Goal: Task Accomplishment & Management: Use online tool/utility

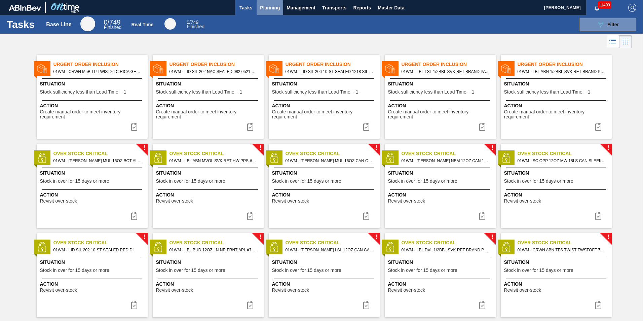
click at [271, 10] on span "Planning" at bounding box center [270, 8] width 20 height 8
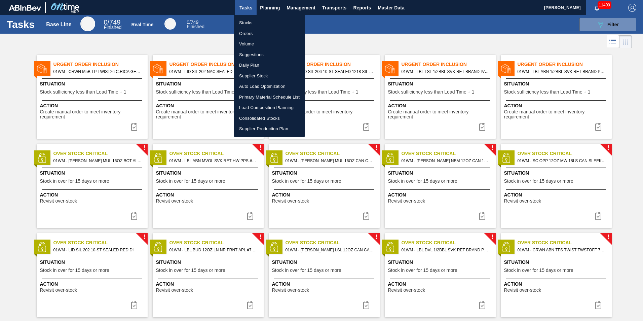
click at [268, 7] on div at bounding box center [321, 160] width 643 height 321
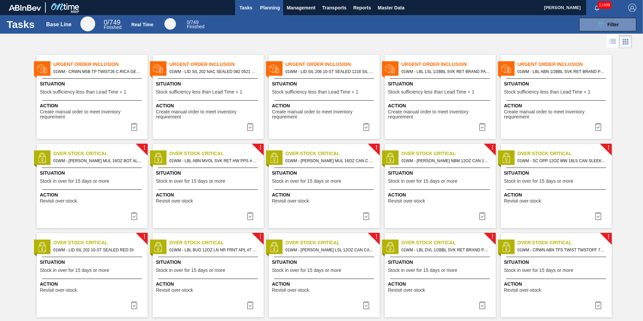
click at [272, 7] on span "Planning" at bounding box center [270, 8] width 20 height 8
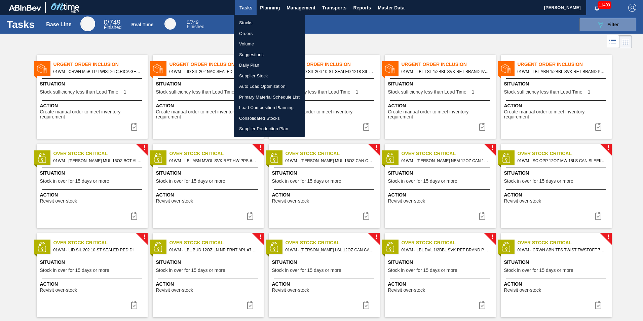
click at [271, 107] on li "Load Composition Planning" at bounding box center [269, 107] width 71 height 11
checkbox input "true"
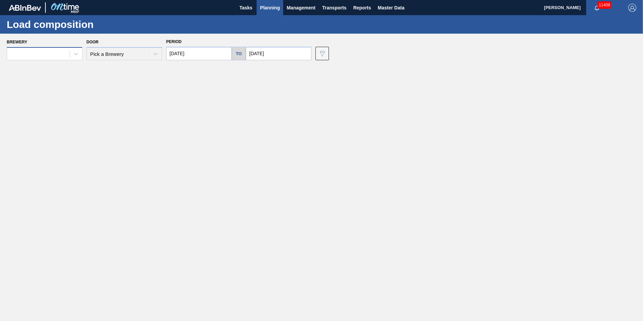
click at [27, 49] on div at bounding box center [38, 54] width 63 height 10
click at [41, 153] on div "01WM - Williamsburg Brewery" at bounding box center [45, 156] width 76 height 12
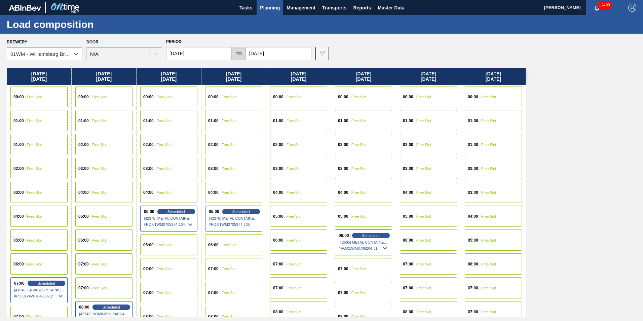
click at [495, 207] on div "04:00 Free Slot" at bounding box center [493, 216] width 57 height 21
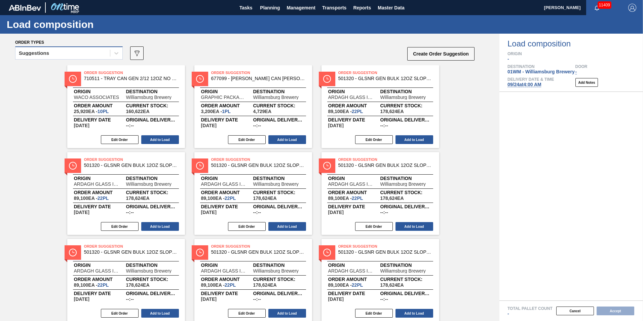
click at [68, 49] on div "Suggestions" at bounding box center [62, 53] width 95 height 10
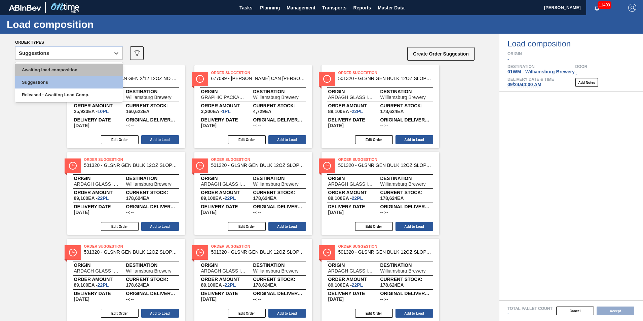
click at [69, 65] on div "Awaiting load composition" at bounding box center [69, 70] width 108 height 12
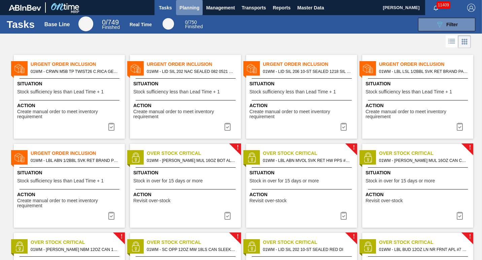
click at [188, 11] on span "Planning" at bounding box center [189, 8] width 20 height 8
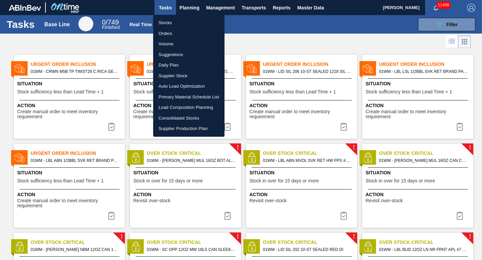
click at [190, 107] on li "Load Composition Planning" at bounding box center [188, 107] width 71 height 11
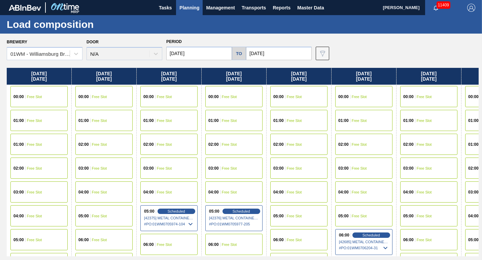
click at [439, 144] on div "02:00 Free Slot" at bounding box center [428, 144] width 57 height 21
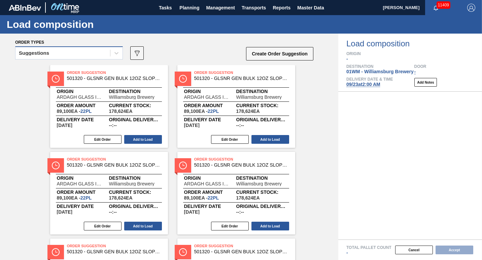
click at [81, 56] on div "Suggestions" at bounding box center [62, 53] width 95 height 10
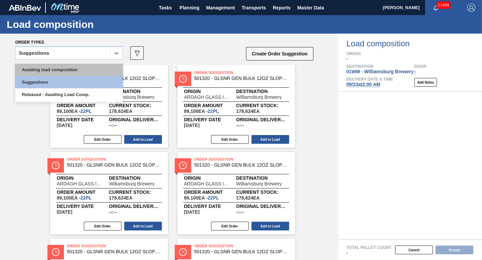
click at [76, 70] on div "Awaiting load composition" at bounding box center [69, 70] width 108 height 12
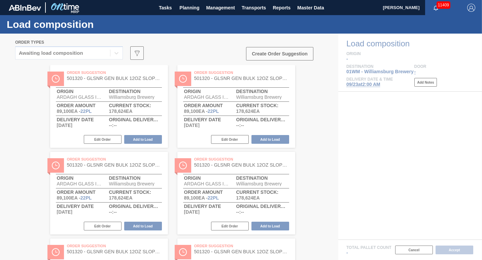
click at [304, 116] on div at bounding box center [241, 147] width 482 height 227
click at [188, 7] on span "Planning" at bounding box center [189, 8] width 20 height 8
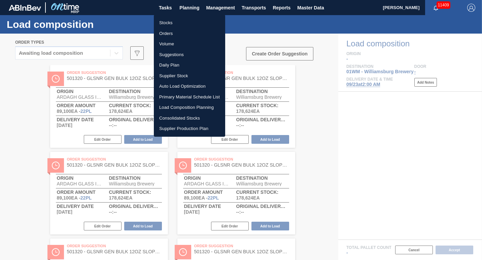
click at [177, 108] on li "Load Composition Planning" at bounding box center [189, 107] width 71 height 11
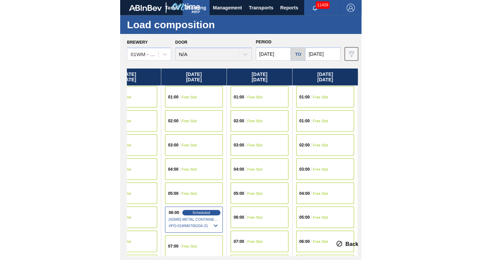
scroll to position [0, 291]
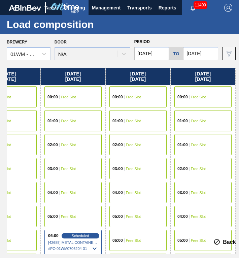
click at [27, 242] on div "06:00 Free Slot" at bounding box center [7, 239] width 57 height 21
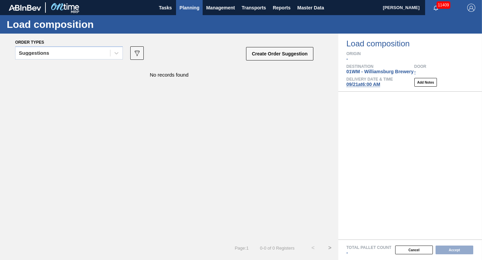
click at [181, 9] on span "Planning" at bounding box center [189, 8] width 20 height 8
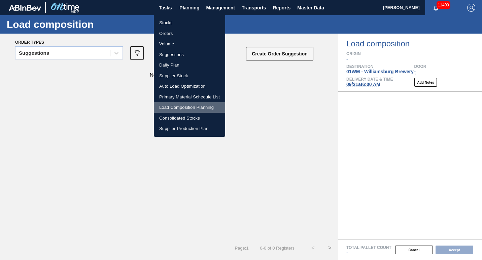
click at [168, 105] on li "Load Composition Planning" at bounding box center [189, 107] width 71 height 11
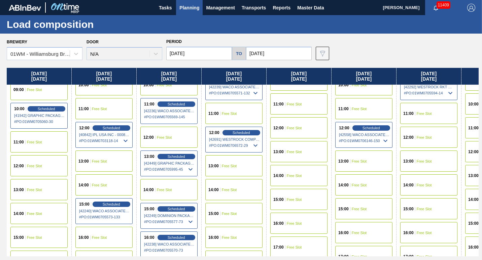
scroll to position [306, 0]
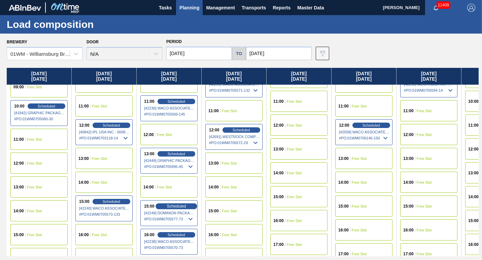
click at [176, 208] on span "Scheduled" at bounding box center [176, 206] width 19 height 4
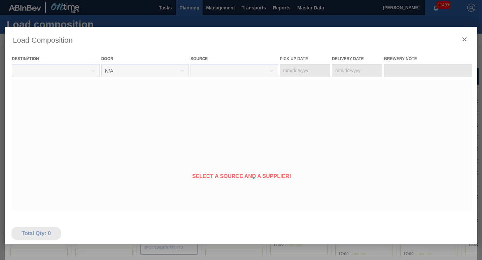
click at [174, 207] on div at bounding box center [241, 178] width 472 height 303
type Date "[DATE]"
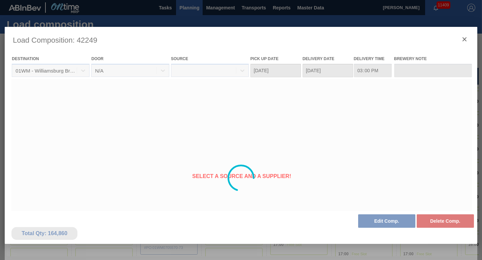
click at [301, 199] on div at bounding box center [241, 178] width 472 height 303
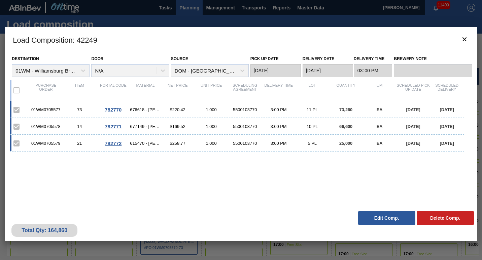
click at [468, 48] on h3 "Load Composition : 42249" at bounding box center [241, 40] width 472 height 26
click at [464, 44] on button "botão de ícone" at bounding box center [464, 40] width 16 height 16
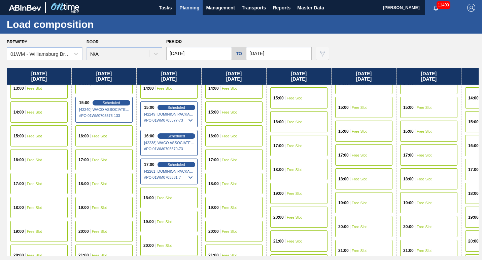
scroll to position [404, 0]
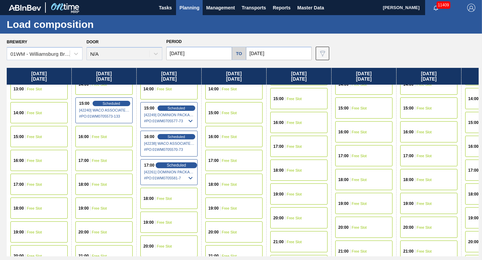
click at [178, 164] on span "Scheduled" at bounding box center [176, 165] width 19 height 4
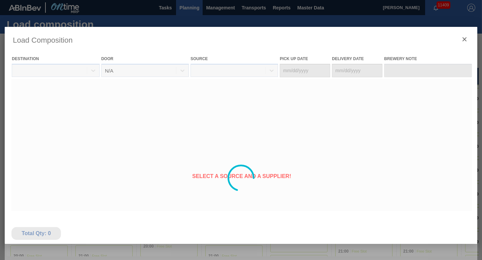
type Date "[DATE]"
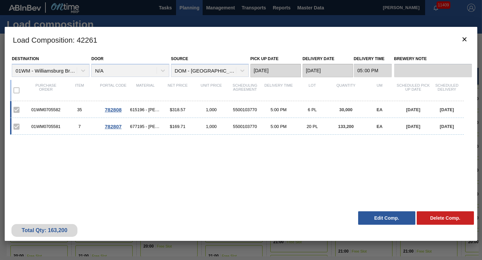
click at [388, 219] on button "Edit Comp." at bounding box center [386, 218] width 57 height 13
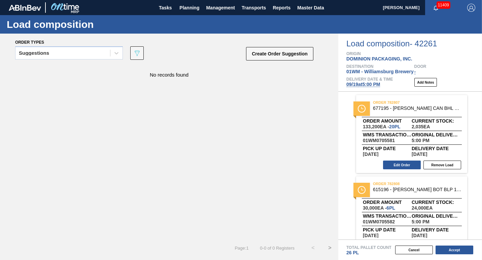
scroll to position [19, 0]
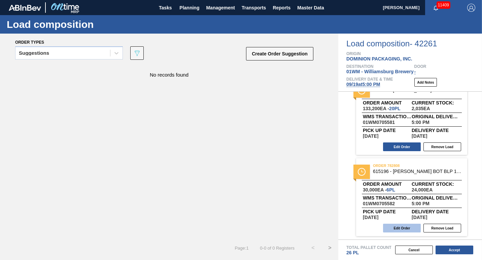
click at [396, 226] on button "Edit Order" at bounding box center [402, 228] width 38 height 9
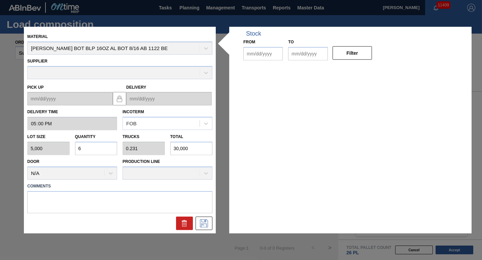
type input "17:00:00"
type input "5,000"
type input "6"
type input "0.231"
type input "30,000"
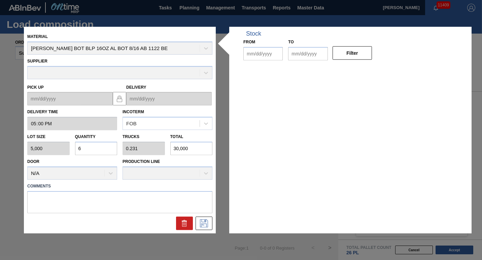
type up "[DATE]"
type input "[DATE]"
type input "10/01/2025"
click at [88, 146] on input "6" at bounding box center [96, 148] width 42 height 13
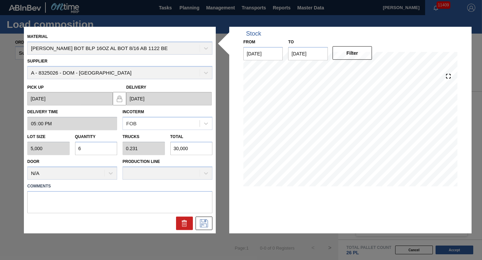
type input "0"
type input "4"
type input "0.154"
type input "20,000"
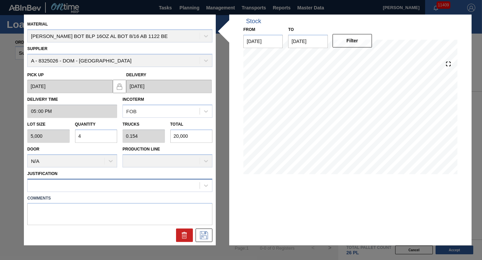
type input "4"
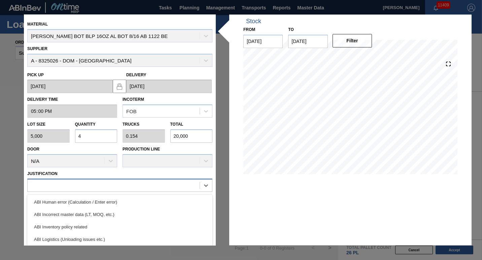
click at [84, 186] on div at bounding box center [114, 186] width 172 height 10
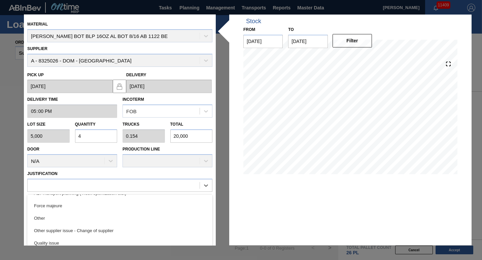
scroll to position [126, 0]
drag, startPoint x: 85, startPoint y: 226, endPoint x: 65, endPoint y: 251, distance: 32.8
click at [65, 251] on div "Material CARR BOT BLP 16OZ AL BOT 8/16 AB 1122 BE Supplier A - 8325026 - DOM - …" at bounding box center [241, 130] width 482 height 260
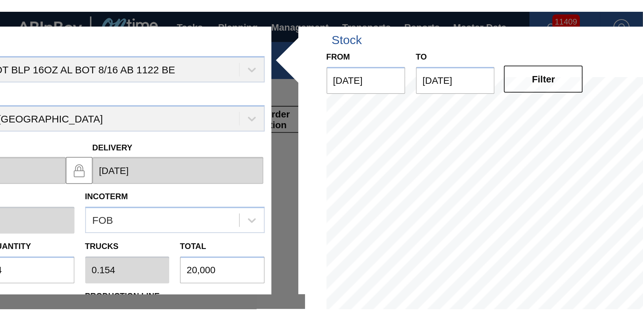
scroll to position [80, 0]
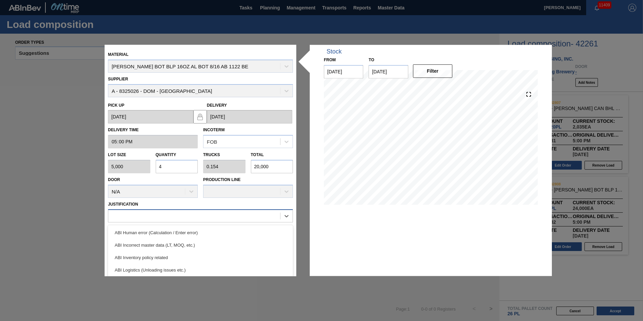
click at [225, 217] on div at bounding box center [194, 216] width 172 height 10
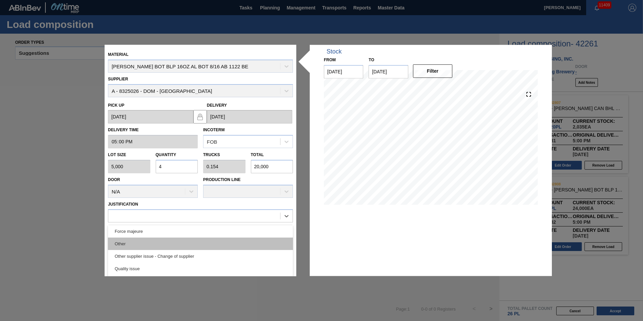
click at [174, 244] on div "Other" at bounding box center [200, 244] width 185 height 12
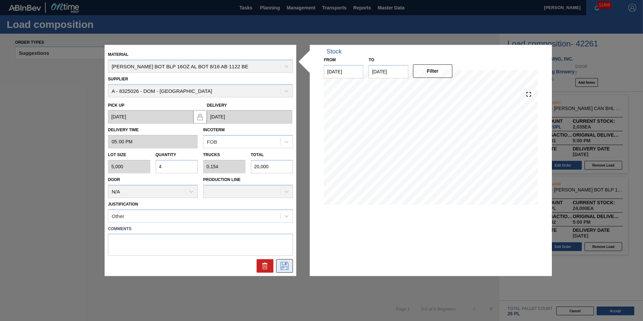
click at [284, 260] on icon at bounding box center [284, 266] width 11 height 8
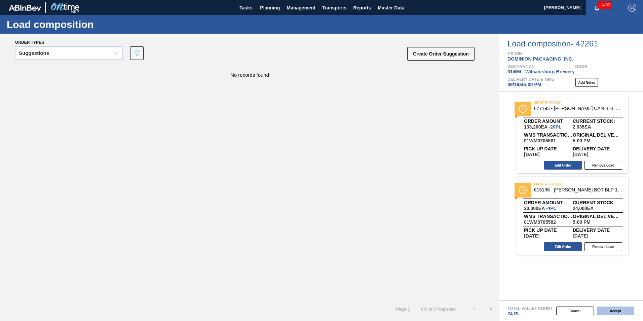
click at [482, 260] on button "Accept" at bounding box center [616, 311] width 38 height 9
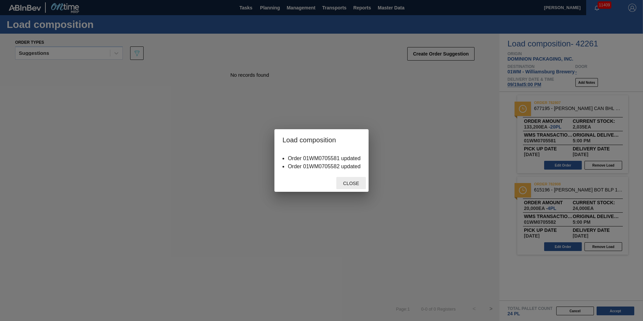
click at [348, 184] on span "Close" at bounding box center [351, 183] width 27 height 5
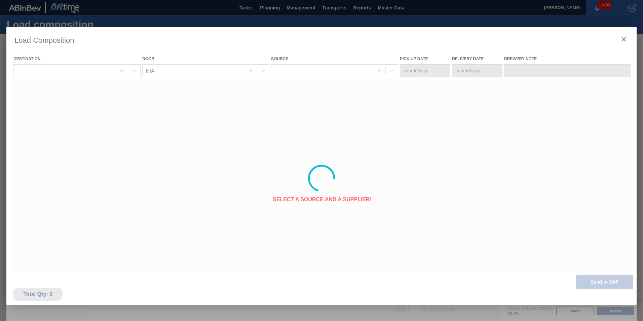
type Date "[DATE]"
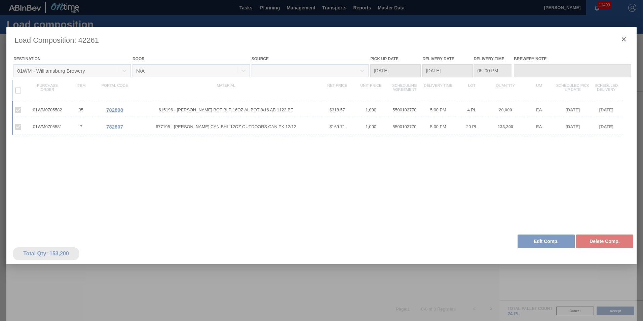
click at [482, 39] on div at bounding box center [321, 178] width 631 height 303
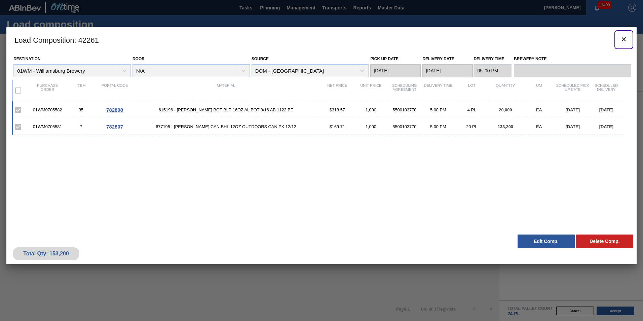
click at [482, 39] on icon "botão de ícone" at bounding box center [624, 39] width 4 height 4
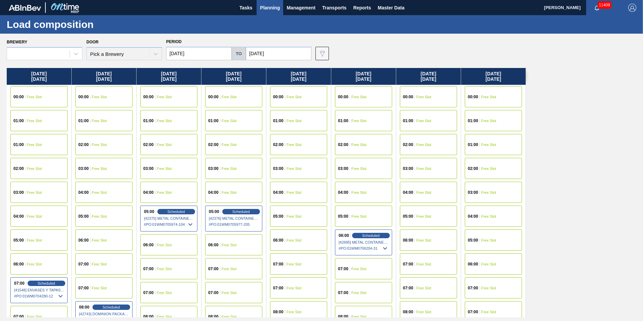
click at [274, 8] on span "Planning" at bounding box center [270, 8] width 20 height 8
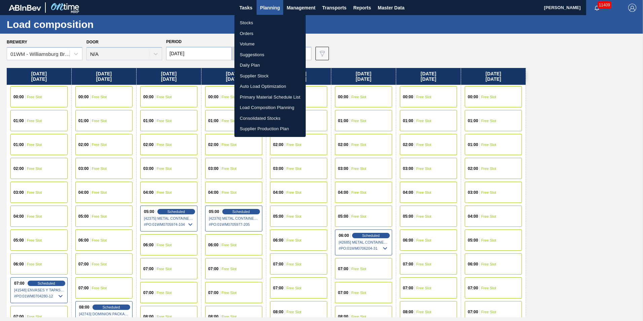
click at [254, 57] on li "Suggestions" at bounding box center [270, 54] width 71 height 11
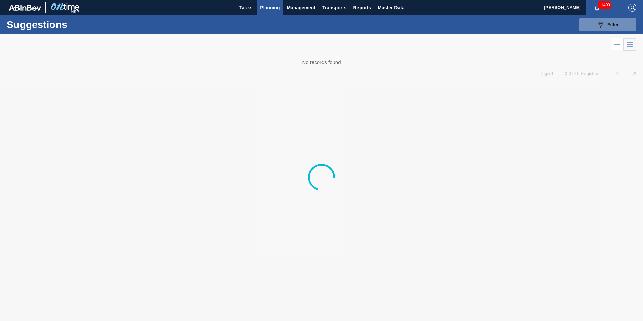
click at [276, 9] on span "Planning" at bounding box center [270, 8] width 20 height 8
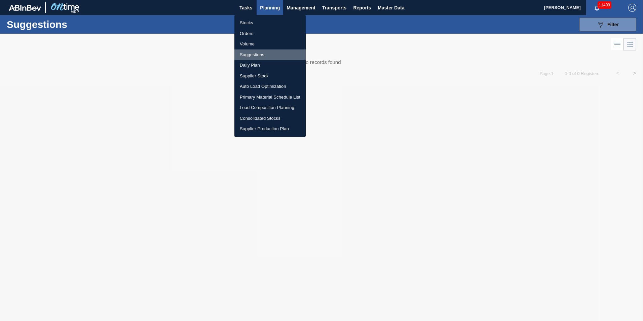
click at [258, 54] on li "Suggestions" at bounding box center [270, 54] width 71 height 11
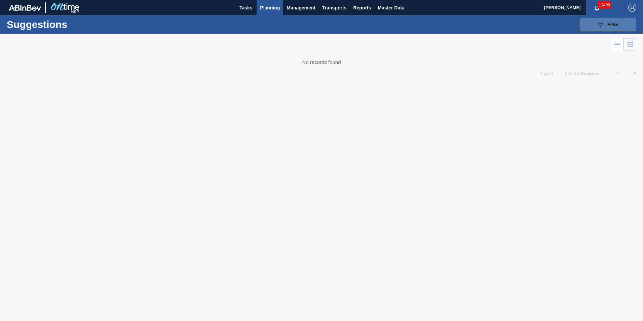
click at [482, 25] on button "089F7B8B-B2A5-4AFE-B5C0-19BA573D28AC Filter" at bounding box center [607, 24] width 57 height 13
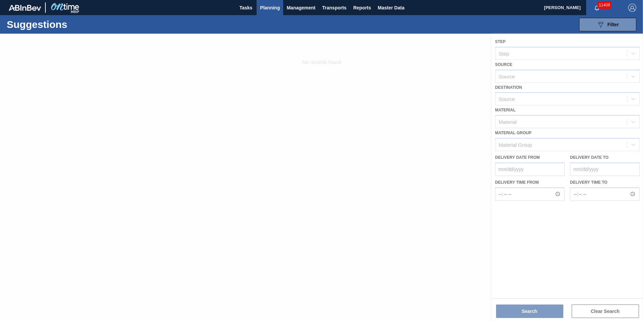
click at [269, 16] on div "Suggestions 089F7B8B-B2A5-4AFE-B5C0-19BA573D28AC Filter Step Step Source Source…" at bounding box center [321, 24] width 643 height 19
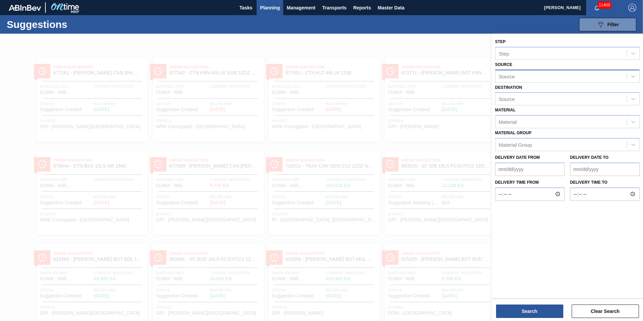
click at [482, 82] on div "Source" at bounding box center [567, 76] width 145 height 13
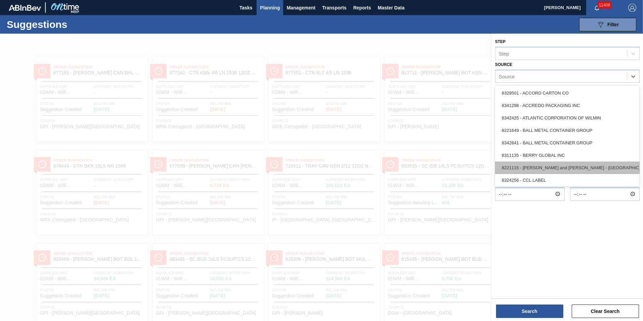
scroll to position [67, 0]
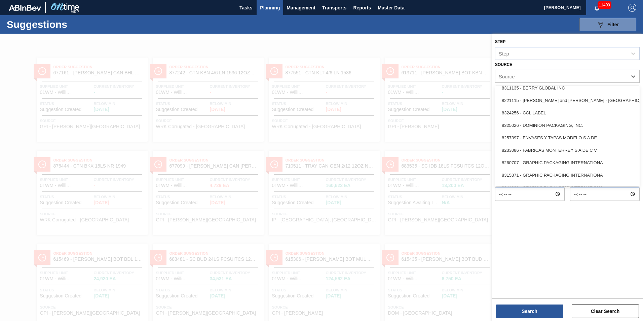
click at [482, 124] on div "8325026 - DOMINION PACKAGING, INC." at bounding box center [567, 125] width 145 height 12
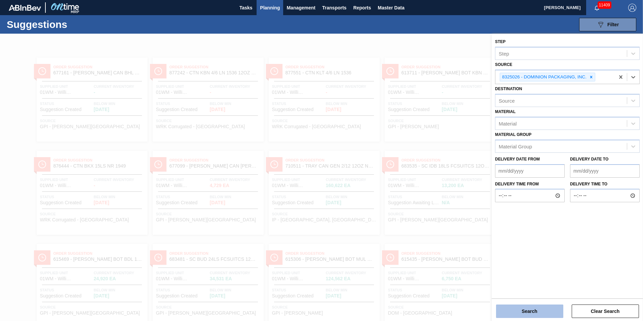
click at [482, 260] on button "Search" at bounding box center [529, 311] width 67 height 13
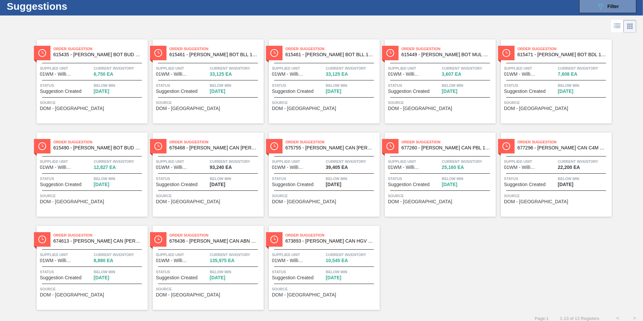
scroll to position [0, 0]
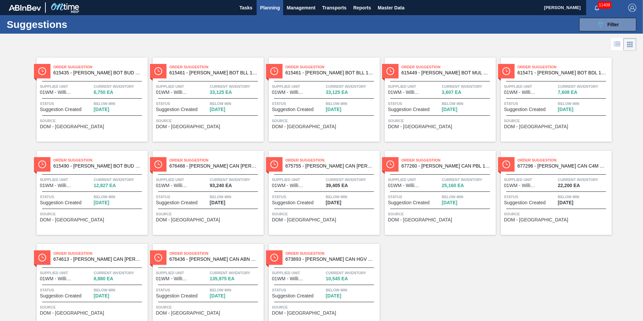
click at [274, 9] on span "Planning" at bounding box center [270, 8] width 20 height 8
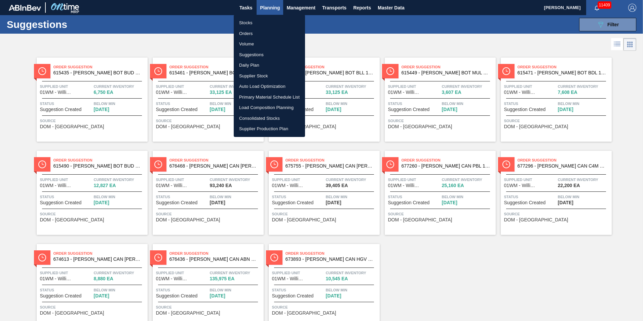
click at [252, 56] on li "Suggestions" at bounding box center [269, 54] width 71 height 11
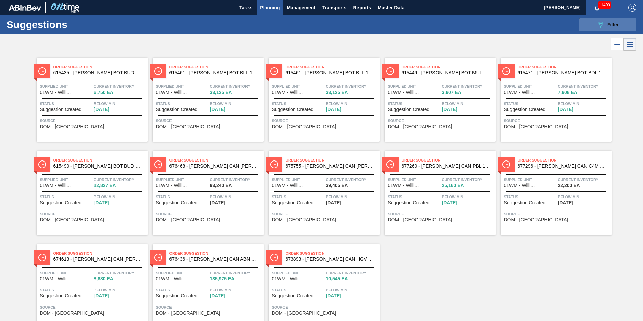
click at [482, 24] on span "Filter" at bounding box center [613, 24] width 11 height 5
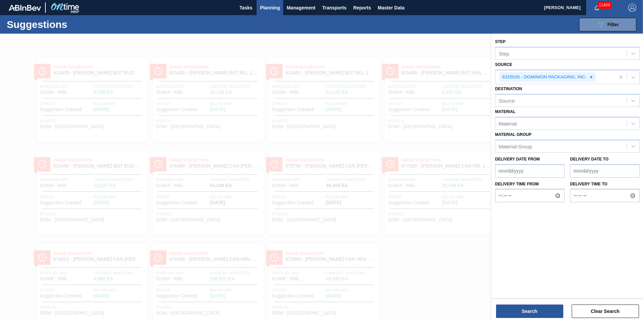
click at [422, 36] on div at bounding box center [321, 194] width 643 height 321
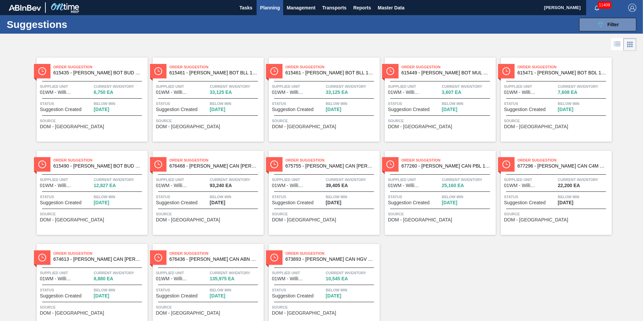
click at [482, 45] on icon at bounding box center [617, 44] width 5 height 0
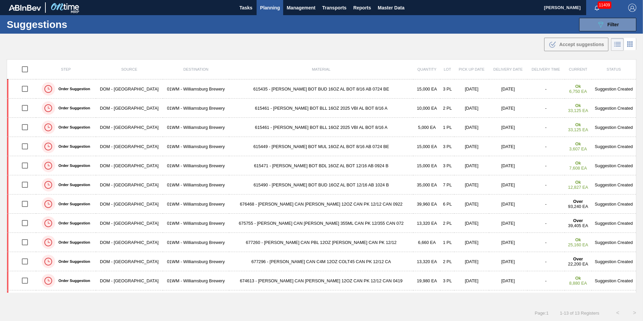
click at [276, 12] on button "Planning" at bounding box center [270, 7] width 27 height 15
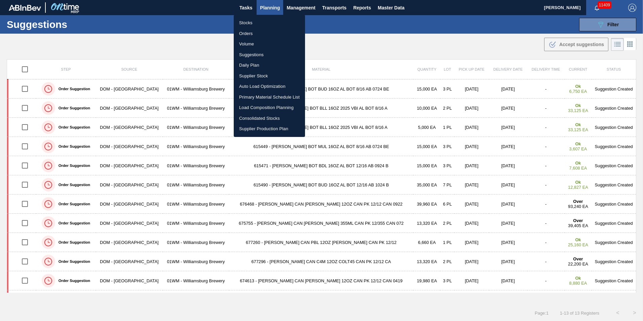
click at [263, 106] on li "Load Composition Planning" at bounding box center [269, 107] width 71 height 11
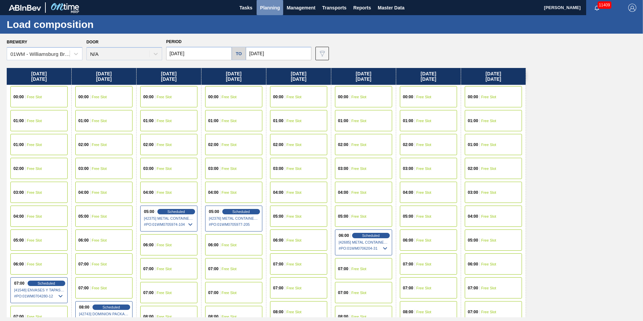
click at [266, 10] on span "Planning" at bounding box center [270, 8] width 20 height 8
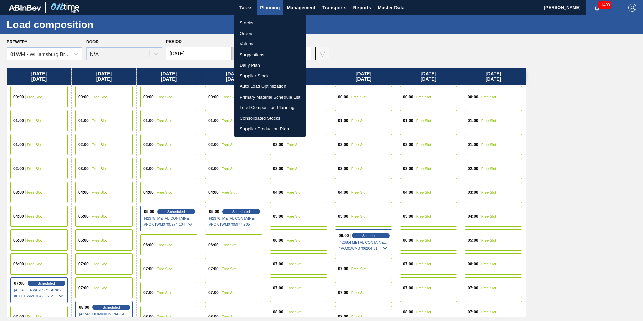
click at [266, 56] on li "Suggestions" at bounding box center [270, 54] width 71 height 11
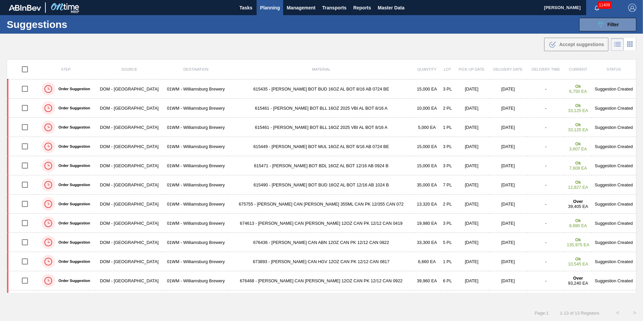
click at [266, 9] on span "Planning" at bounding box center [270, 8] width 20 height 8
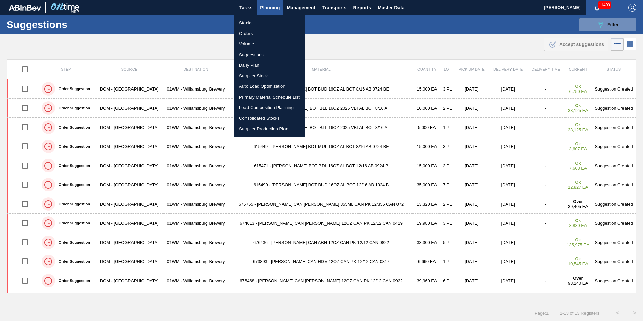
click at [273, 108] on li "Load Composition Planning" at bounding box center [269, 107] width 71 height 11
